Goal: Navigation & Orientation: Find specific page/section

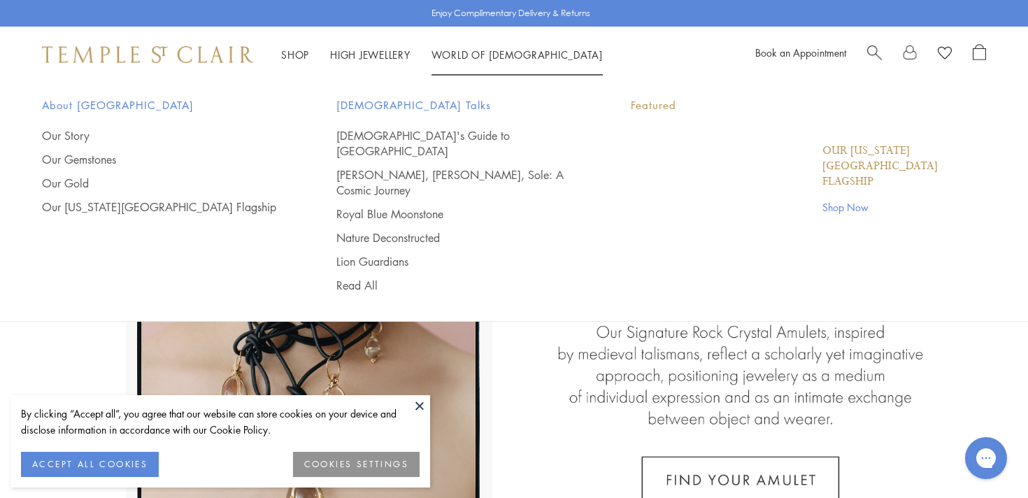
click at [494, 56] on link "World of Temple World of Temple" at bounding box center [516, 55] width 171 height 14
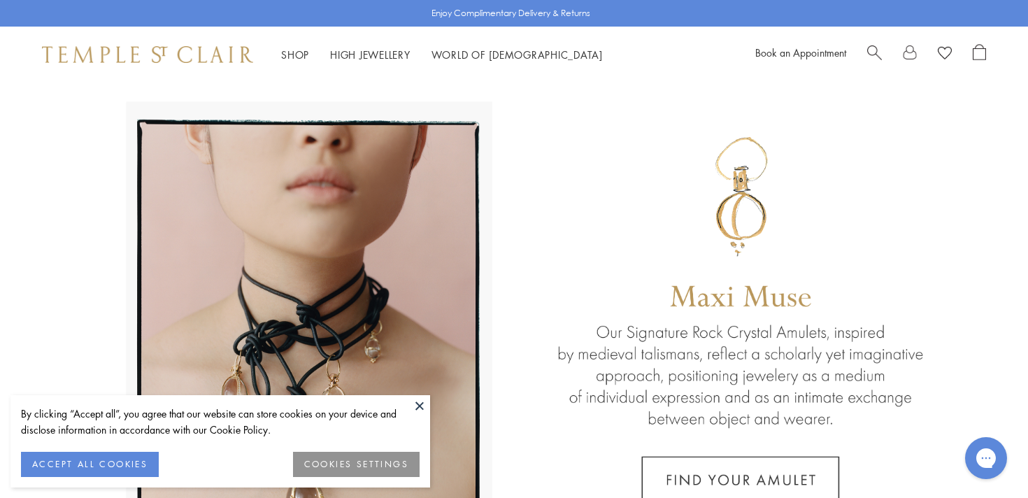
click at [418, 405] on button at bounding box center [419, 405] width 21 height 21
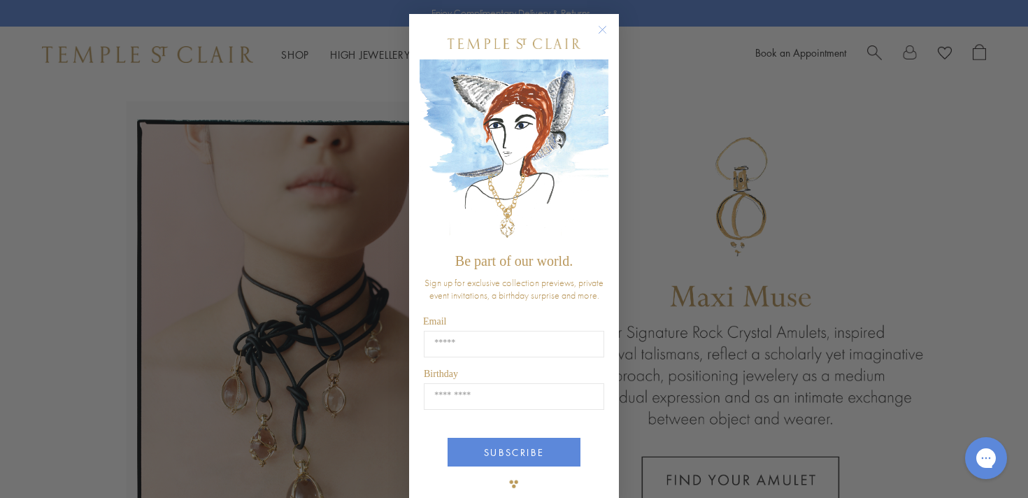
click at [598, 31] on circle "Close dialog" at bounding box center [602, 30] width 17 height 17
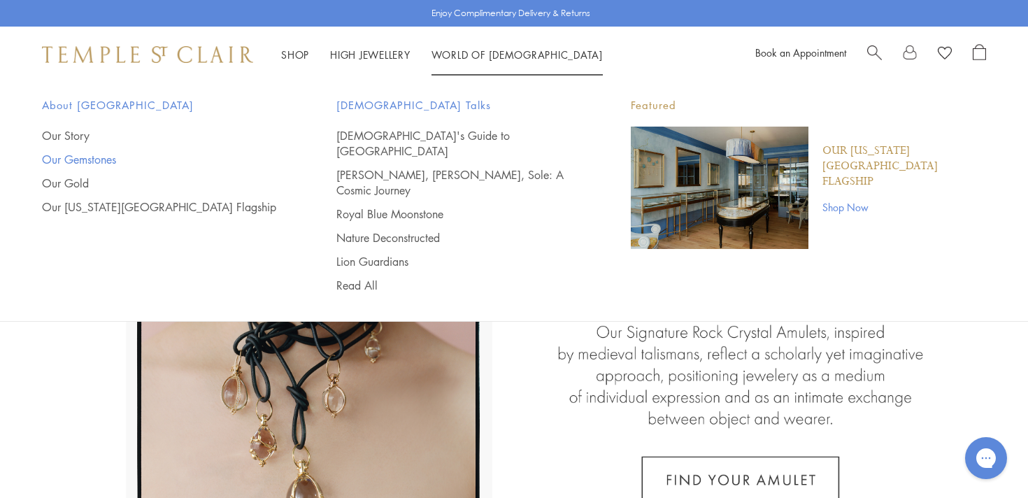
click at [90, 160] on link "Our Gemstones" at bounding box center [161, 159] width 238 height 15
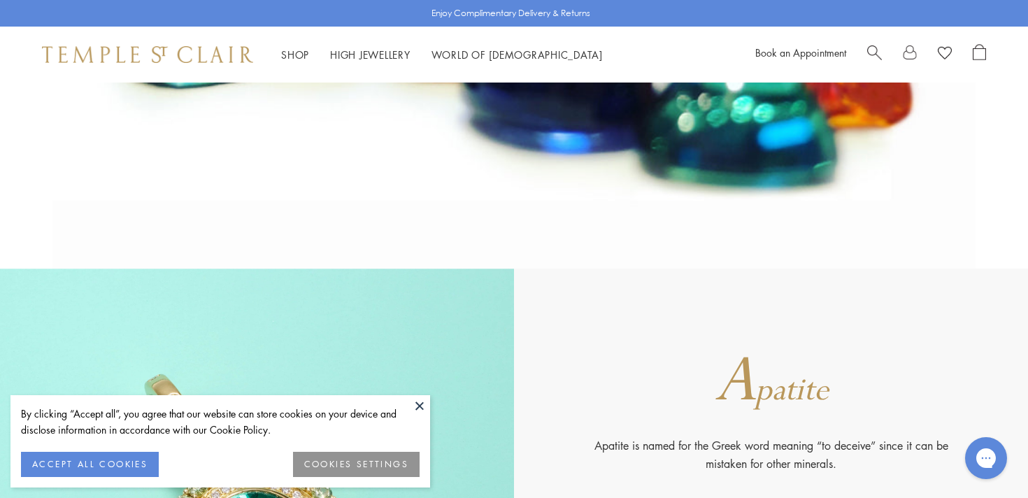
scroll to position [427, 0]
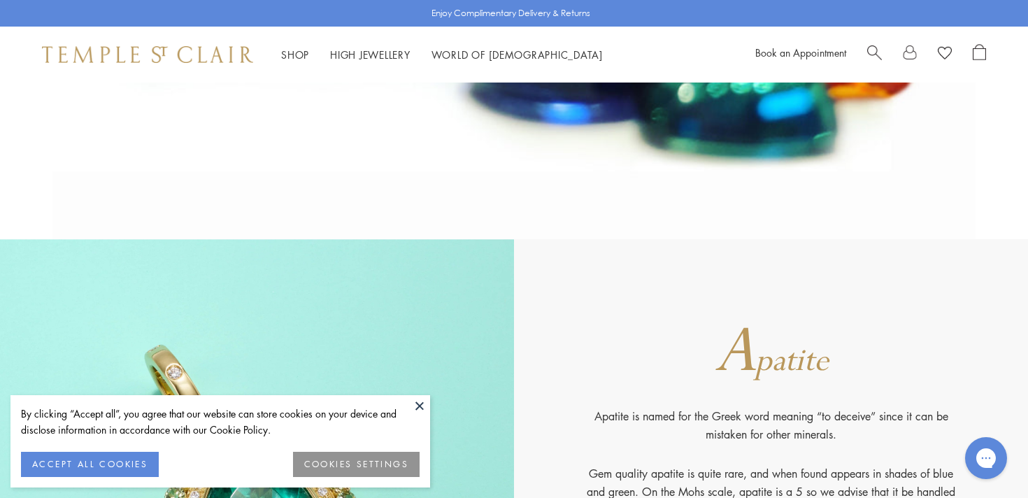
click at [419, 405] on button at bounding box center [419, 405] width 21 height 21
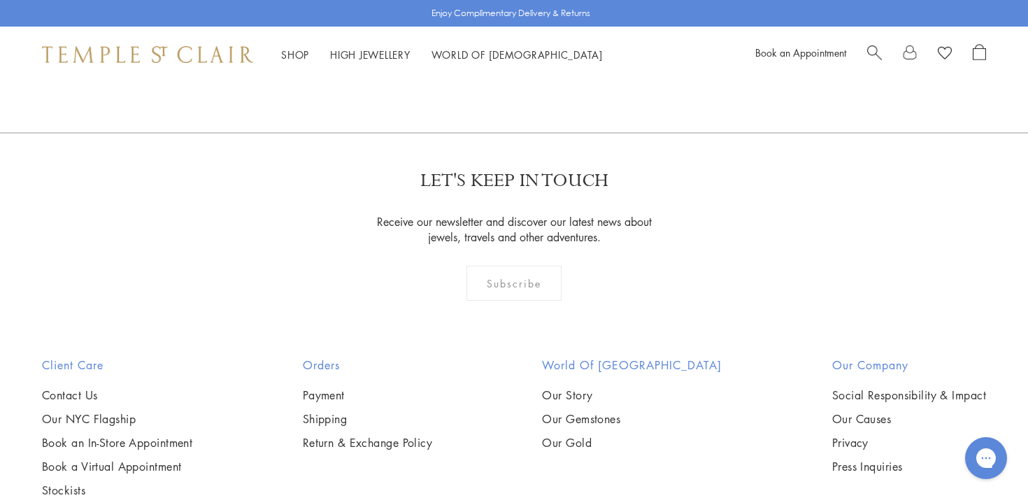
scroll to position [17828, 0]
click at [380, 54] on link "High Jewellery High Jewellery" at bounding box center [370, 55] width 80 height 14
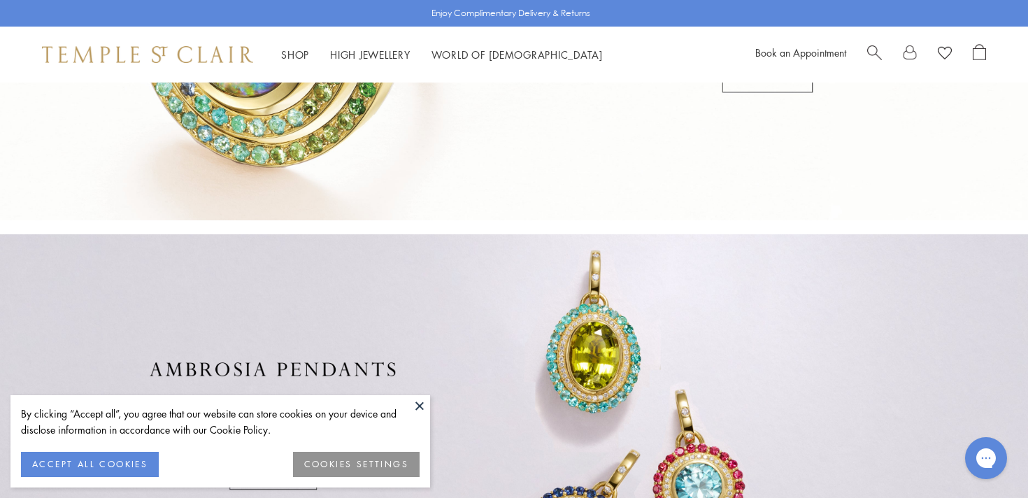
scroll to position [823, 0]
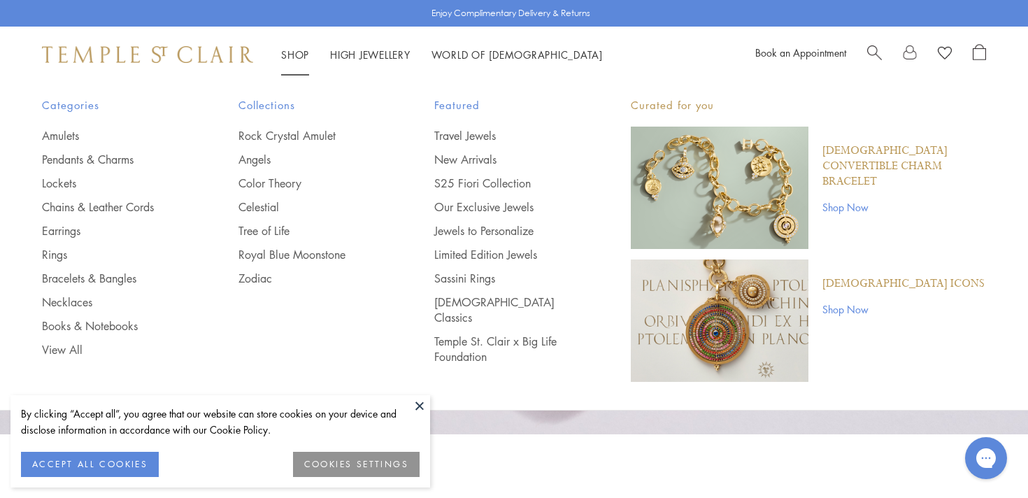
click at [297, 55] on link "Shop Shop" at bounding box center [295, 55] width 28 height 14
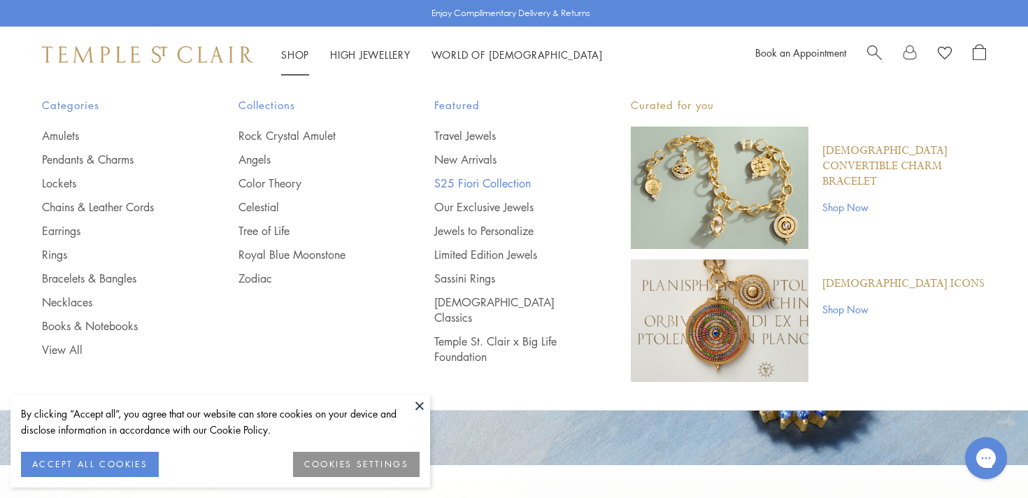
click at [445, 187] on link "S25 Fiori Collection" at bounding box center [504, 182] width 141 height 15
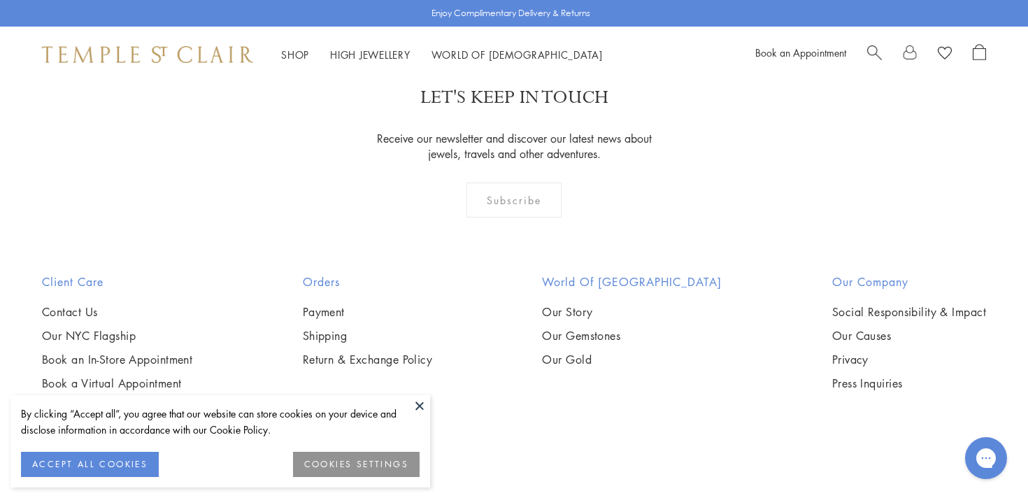
scroll to position [4271, 0]
